Goal: Information Seeking & Learning: Learn about a topic

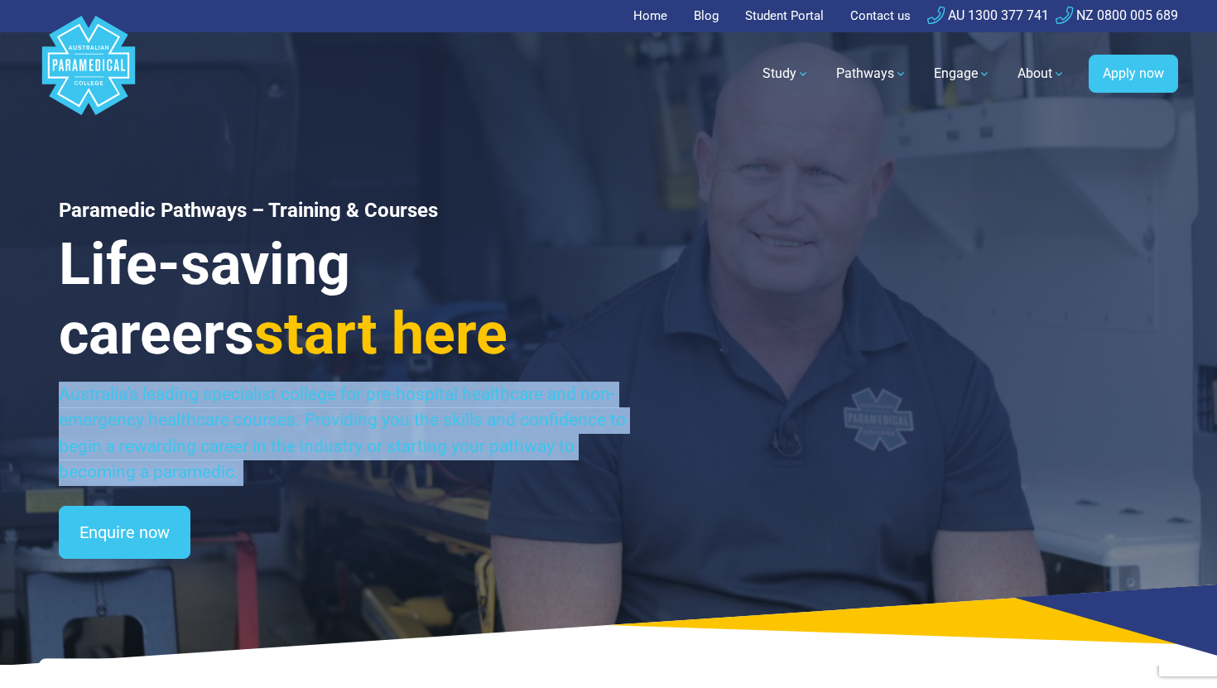
drag, startPoint x: 63, startPoint y: 393, endPoint x: 271, endPoint y: 502, distance: 234.7
click at [271, 502] on div "Paramedic Pathways – Training & Courses Life-saving careers start here Australi…" at bounding box center [343, 379] width 569 height 360
copy div "Australia’s leading specialist college for pre-hospital healthcare and non-emer…"
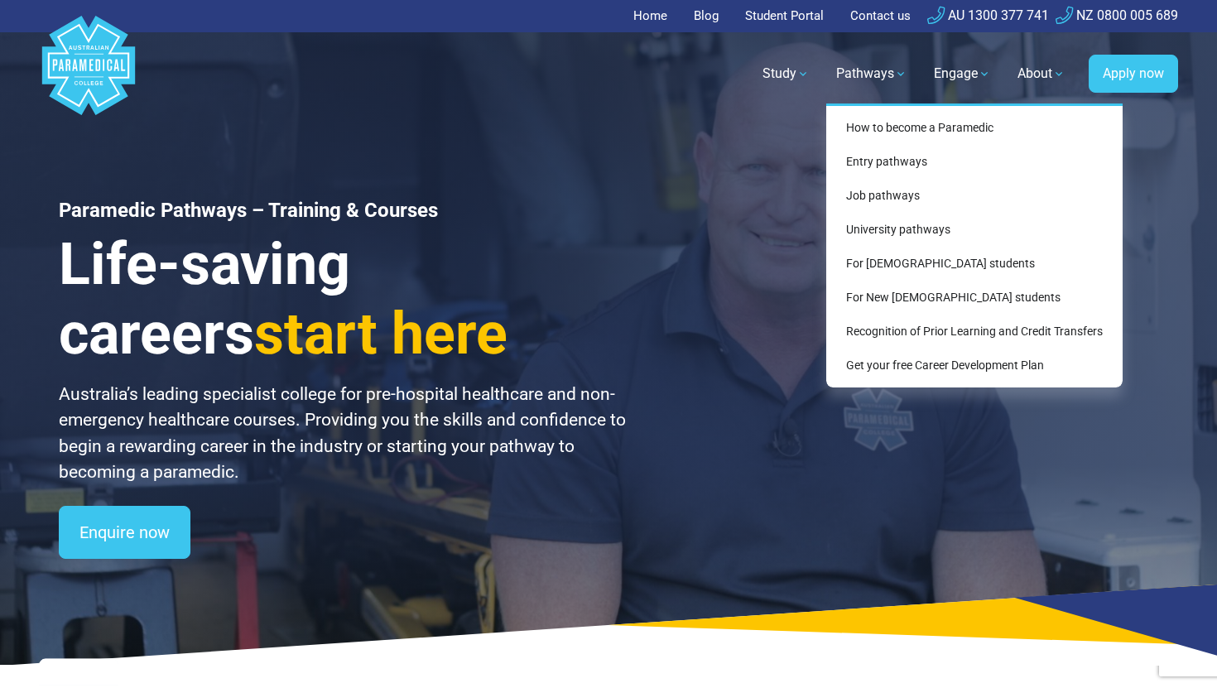
click at [871, 118] on div "How to become a Paramedic Entry pathways Entry pathways For school leavers Matu…" at bounding box center [974, 245] width 296 height 284
click at [873, 133] on link "How to become a Paramedic" at bounding box center [974, 128] width 283 height 31
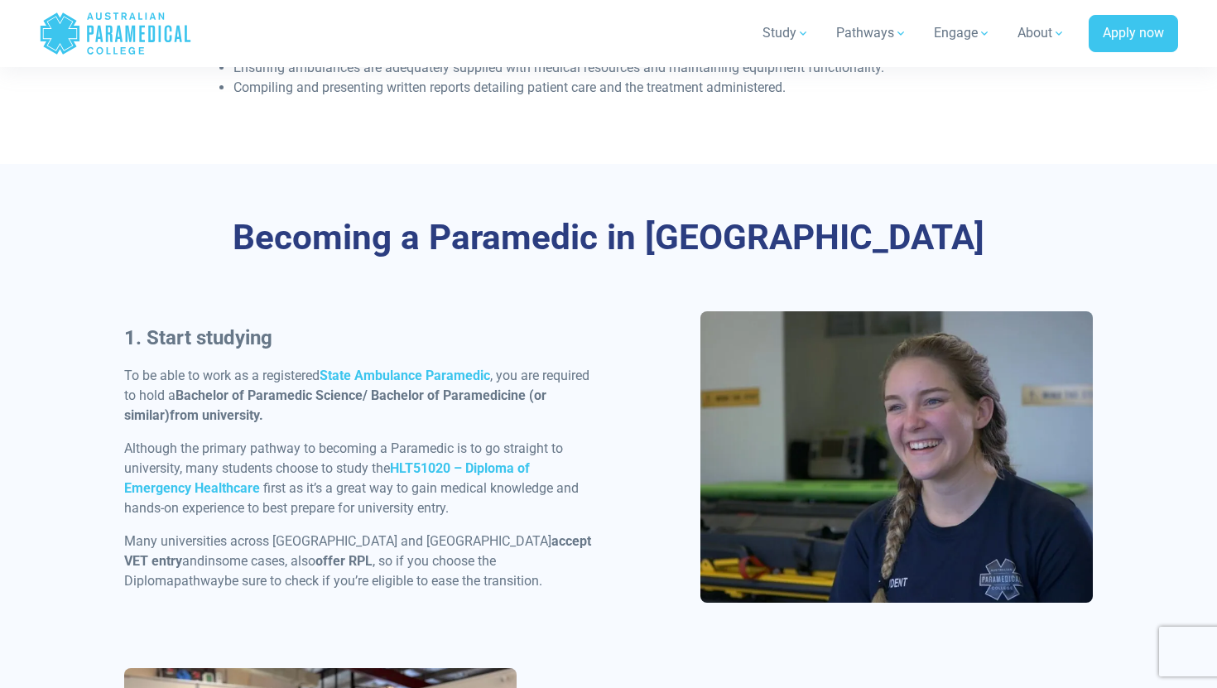
scroll to position [643, 0]
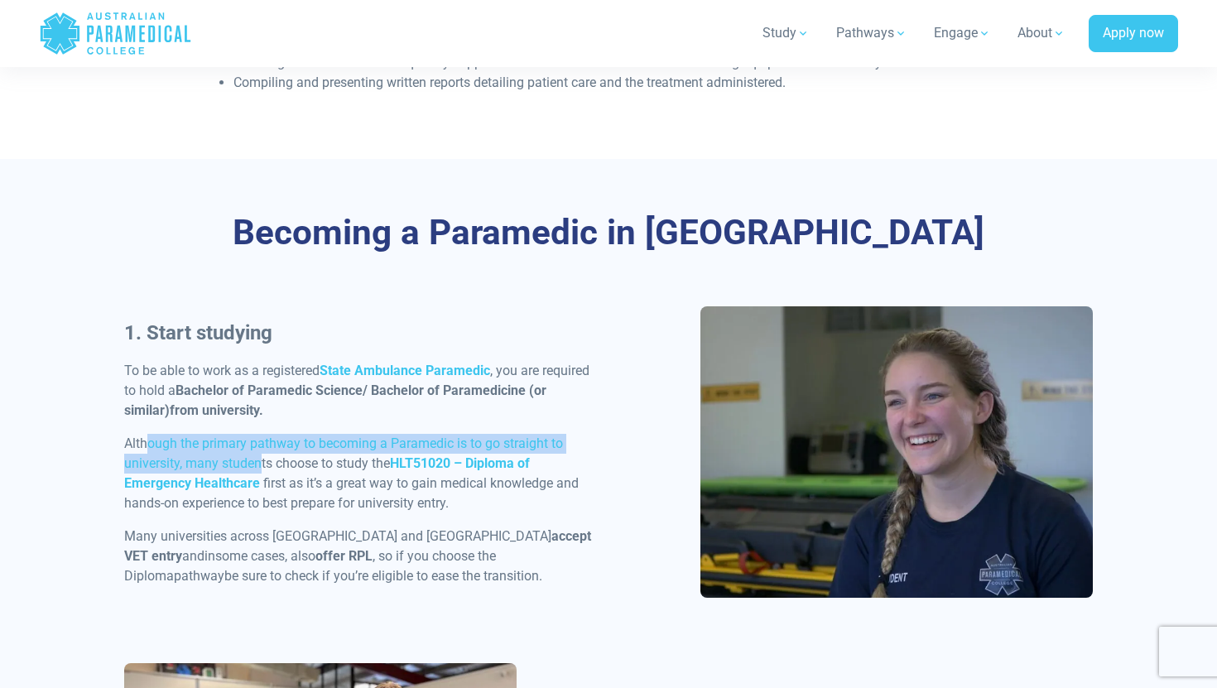
drag, startPoint x: 150, startPoint y: 442, endPoint x: 258, endPoint y: 454, distance: 109.0
click at [258, 454] on p "Although the primary pathway to becoming a Paramedic is to go straight to unive…" at bounding box center [361, 473] width 474 height 79
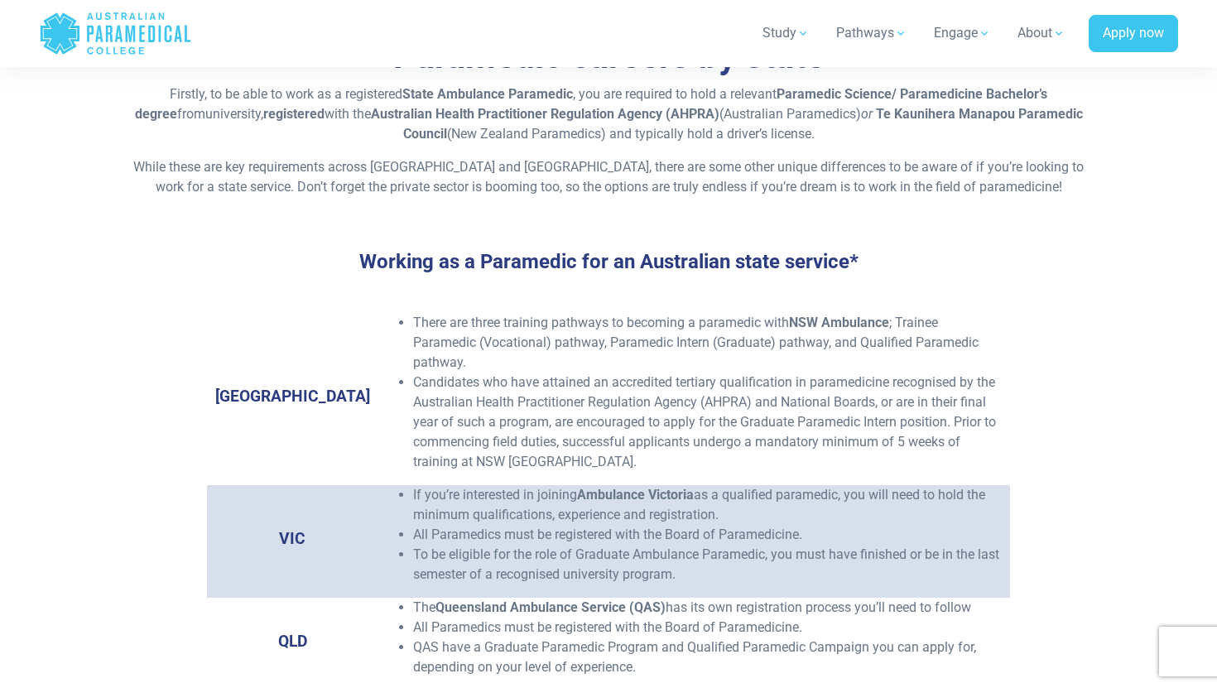
scroll to position [2353, 0]
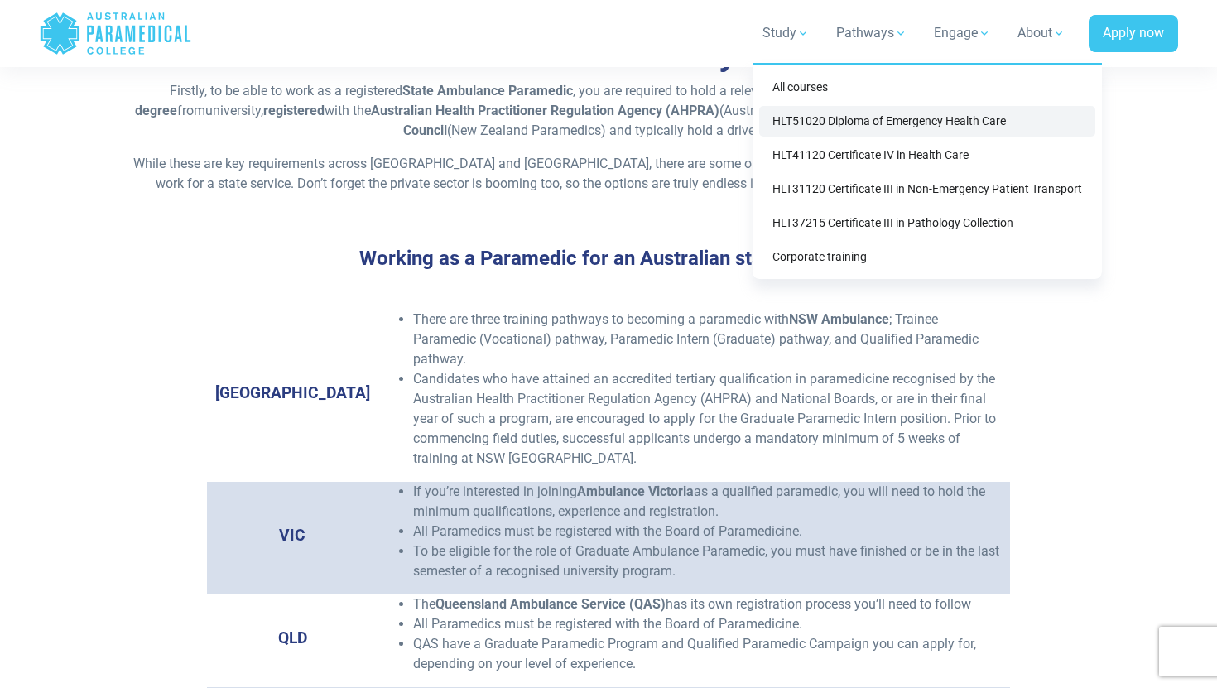
click at [806, 133] on link "HLT51020 Diploma of Emergency Health Care" at bounding box center [927, 121] width 336 height 31
